Goal: Obtain resource: Download file/media

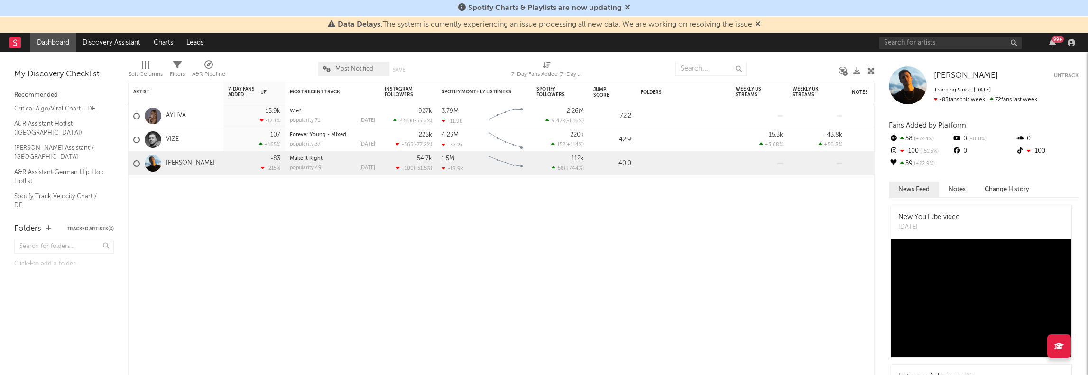
click at [627, 12] on span at bounding box center [628, 8] width 6 height 8
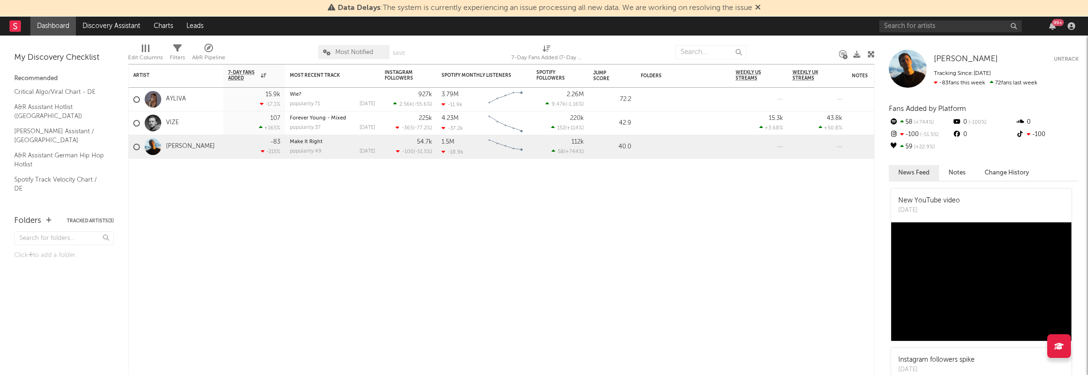
click at [759, 9] on icon at bounding box center [758, 7] width 6 height 8
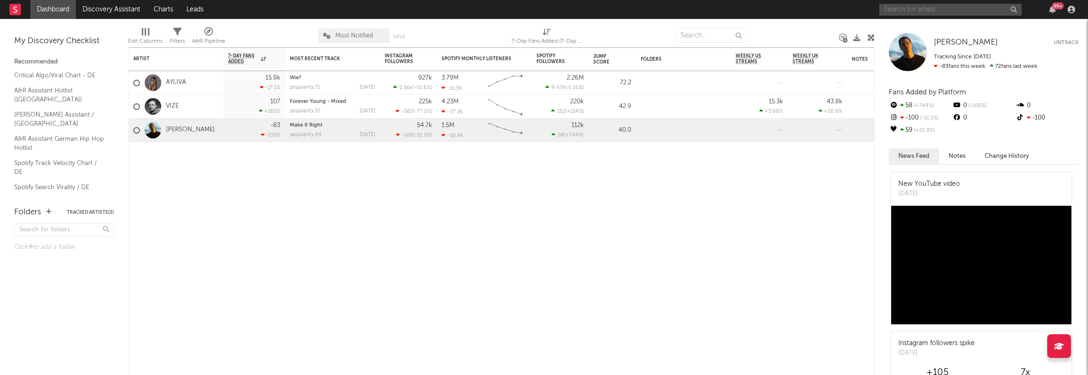
click at [939, 7] on input "text" at bounding box center [951, 10] width 142 height 12
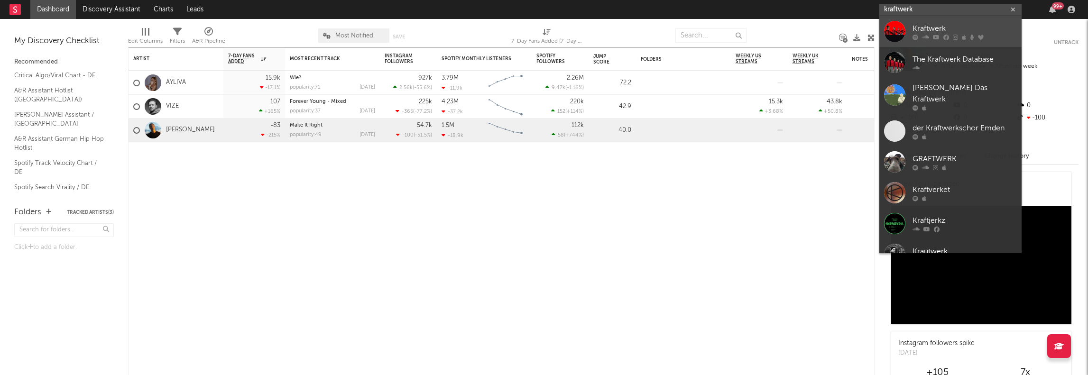
type input "kraftwerk"
click at [939, 28] on div "Kraftwerk" at bounding box center [965, 28] width 104 height 11
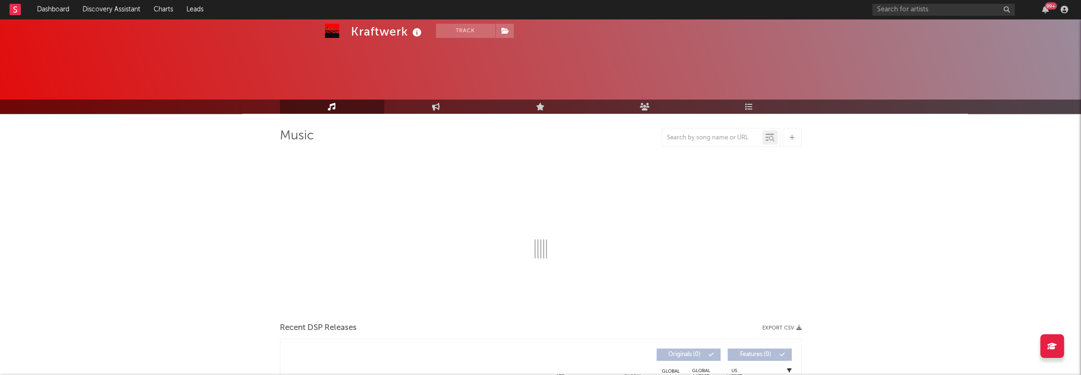
scroll to position [95, 0]
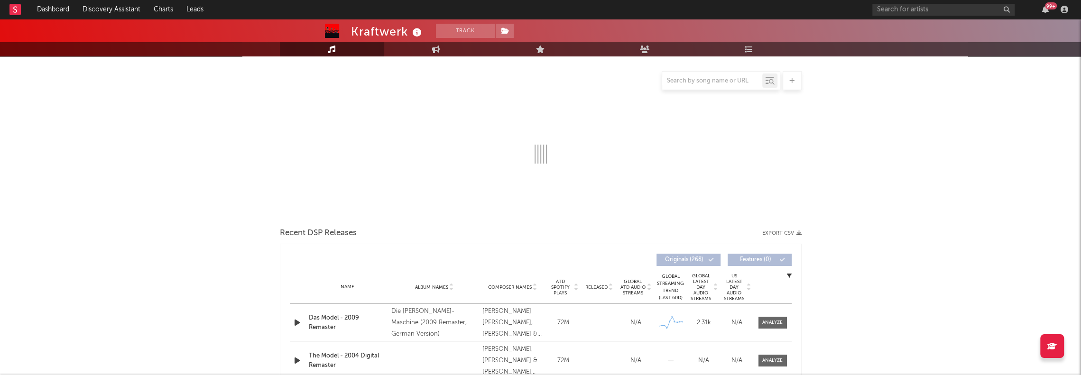
select select "6m"
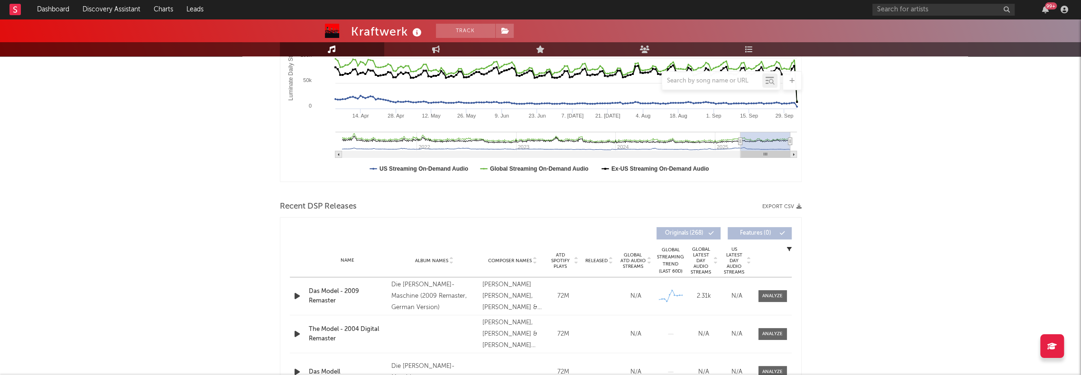
scroll to position [237, 0]
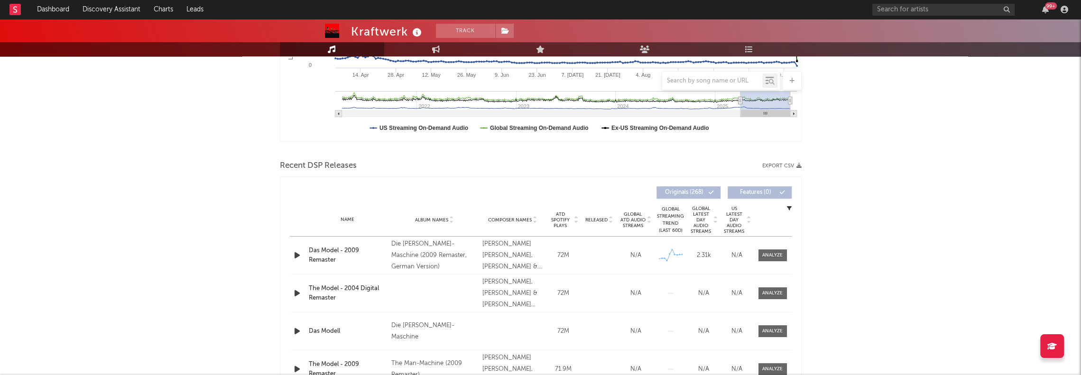
click at [780, 167] on button "Export CSV" at bounding box center [781, 166] width 39 height 6
